Goal: Information Seeking & Learning: Learn about a topic

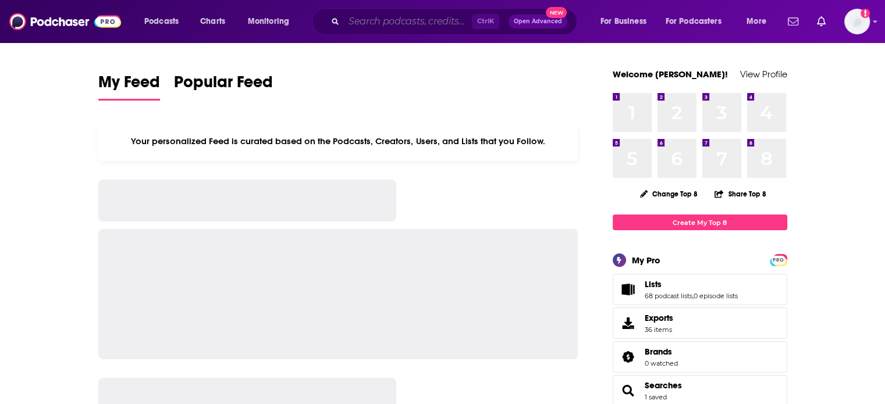
click at [416, 13] on input "Search podcasts, credits, & more..." at bounding box center [408, 21] width 128 height 19
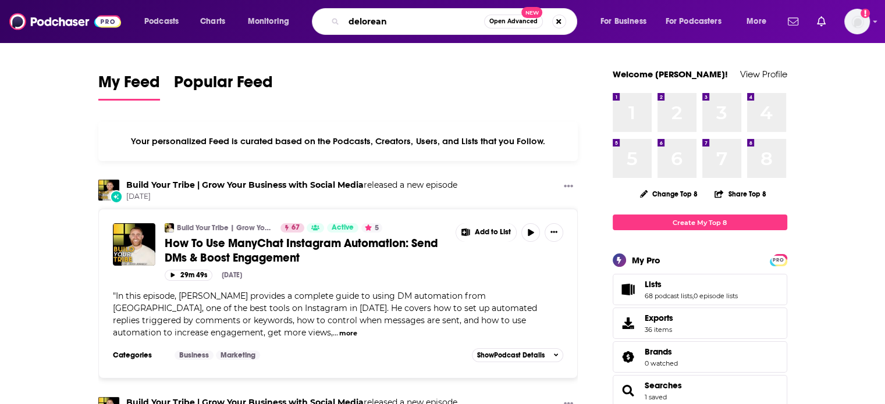
type input "delorean"
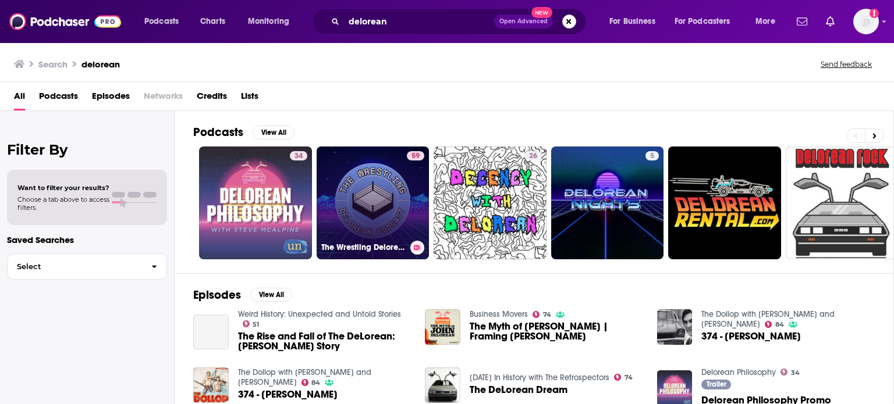
click at [360, 189] on link "59 The Wrestling Delorean Podcast" at bounding box center [372, 203] width 113 height 113
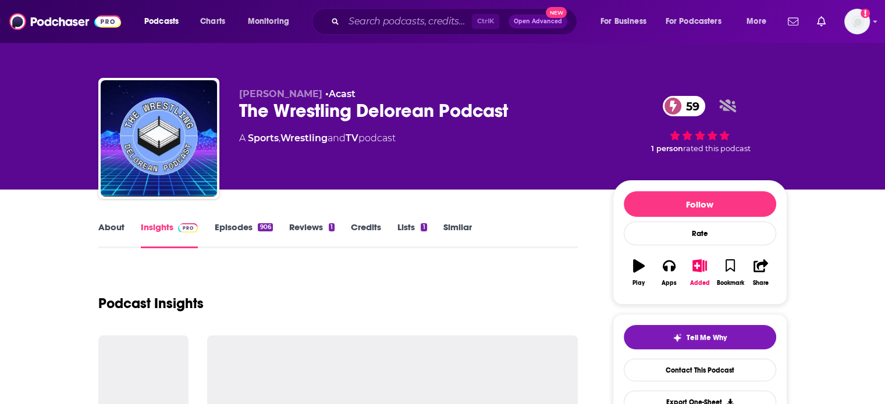
click at [119, 227] on link "About" at bounding box center [111, 235] width 26 height 27
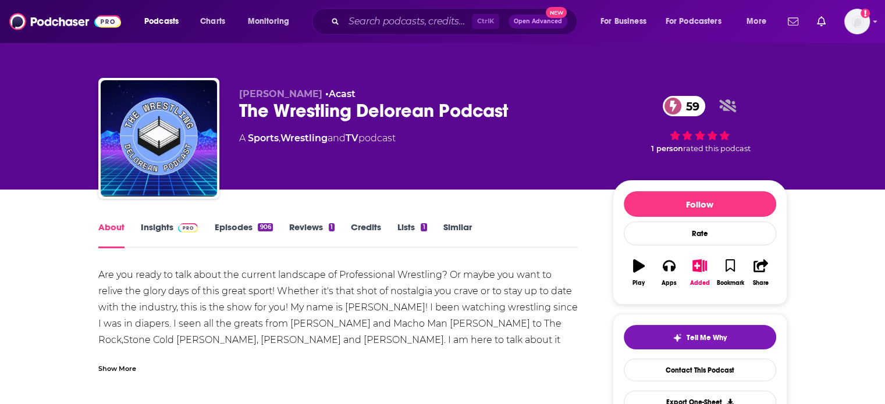
click at [182, 289] on div "Are you ready to talk about the current landscape of Professional Wrestling? Or…" at bounding box center [338, 316] width 480 height 98
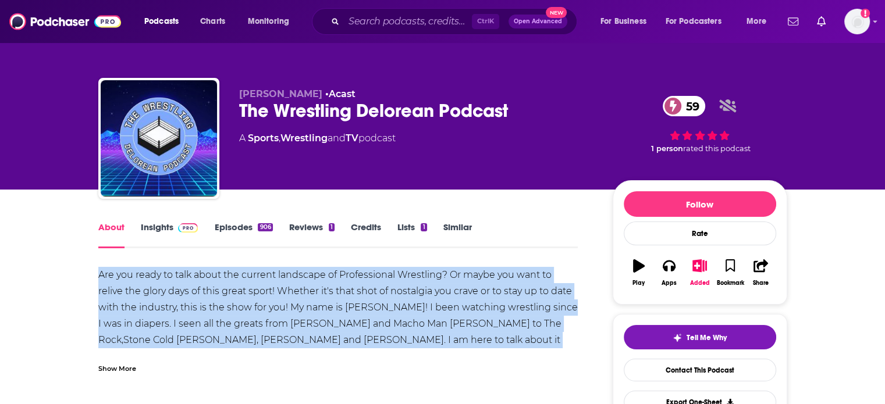
click at [182, 289] on div "Are you ready to talk about the current landscape of Professional Wrestling? Or…" at bounding box center [338, 316] width 480 height 98
copy div "Are you ready to talk about the current landscape of Professional Wrestling? Or…"
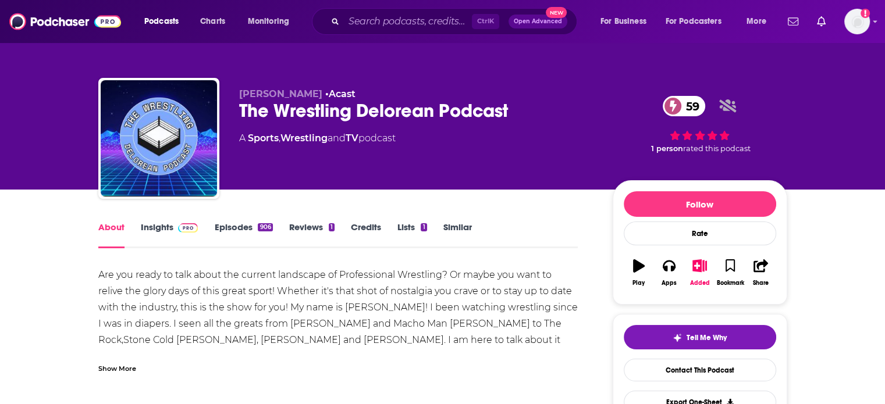
click at [112, 369] on div "Show More" at bounding box center [117, 367] width 38 height 11
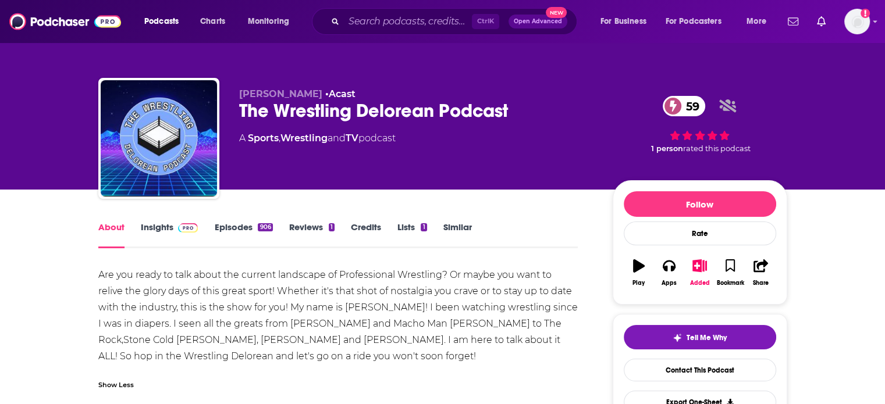
click at [138, 277] on div "Are you ready to talk about the current landscape of Professional Wrestling? Or…" at bounding box center [338, 316] width 480 height 98
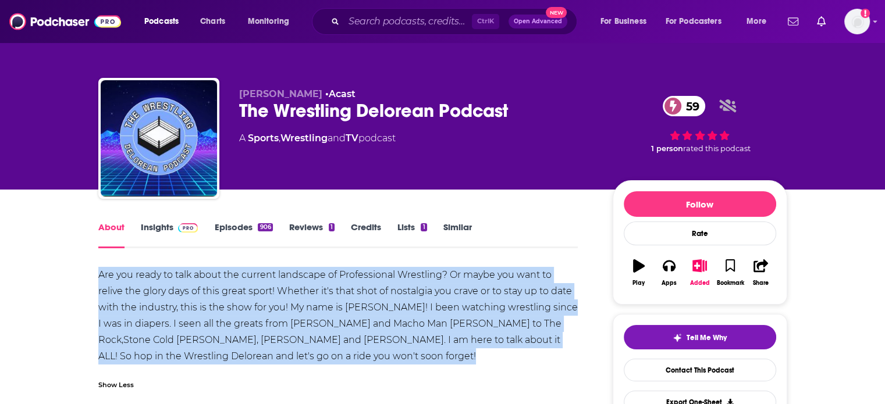
click at [138, 277] on div "Are you ready to talk about the current landscape of Professional Wrestling? Or…" at bounding box center [338, 316] width 480 height 98
copy div "Are you ready to talk about the current landscape of Professional Wrestling? Or…"
click at [675, 282] on div "Apps" at bounding box center [668, 283] width 15 height 7
